Goal: Entertainment & Leisure: Consume media (video, audio)

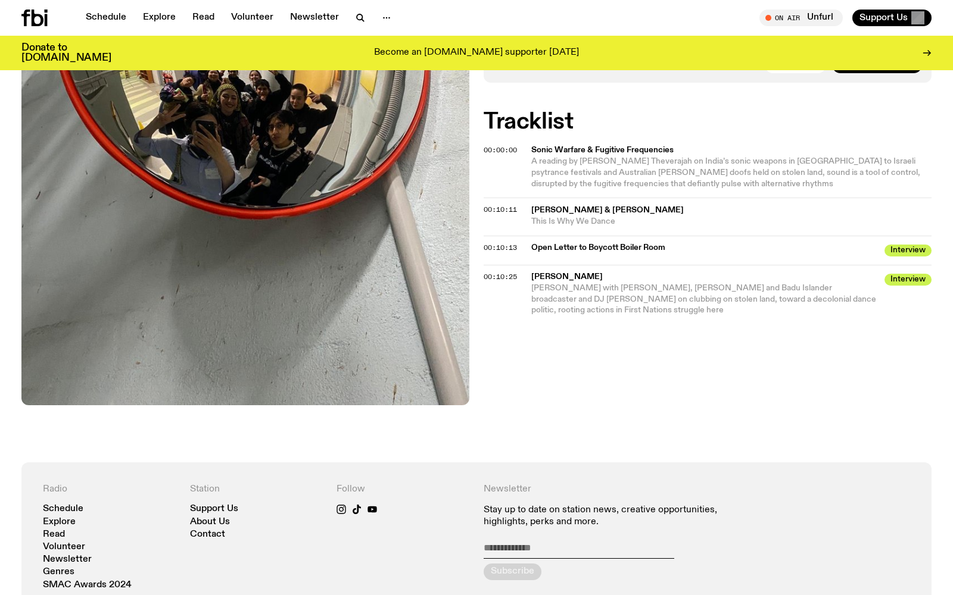
scroll to position [465, 0]
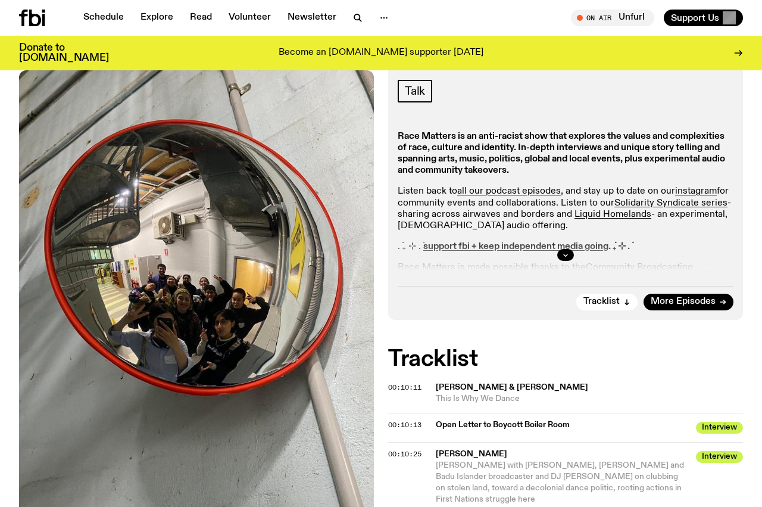
scroll to position [204, 0]
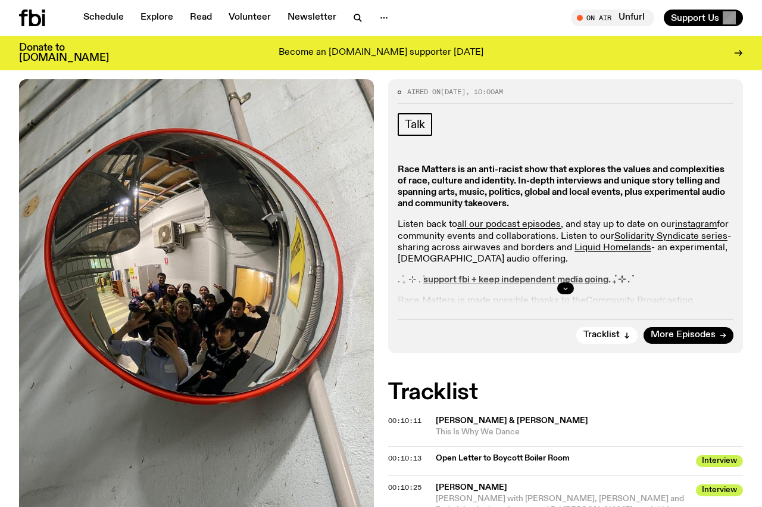
click at [565, 285] on icon "button" at bounding box center [565, 288] width 7 height 7
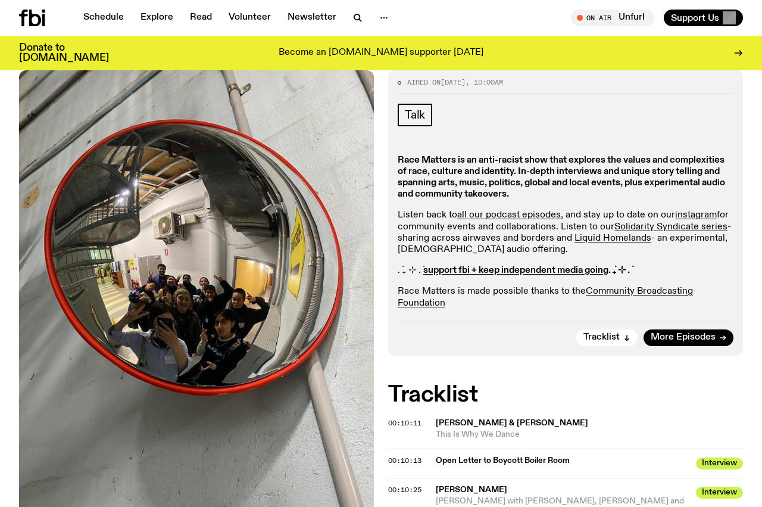
scroll to position [0, 0]
